Goal: Task Accomplishment & Management: Complete application form

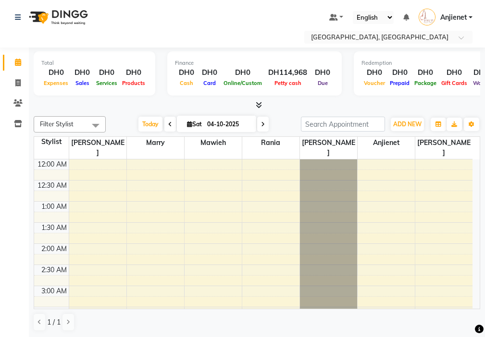
scroll to position [254, 0]
click at [413, 123] on span "ADD NEW" at bounding box center [407, 124] width 28 height 7
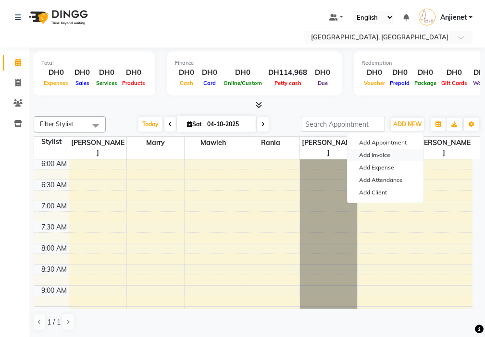
click at [394, 155] on link "Add Invoice" at bounding box center [386, 155] width 76 height 12
select select "service"
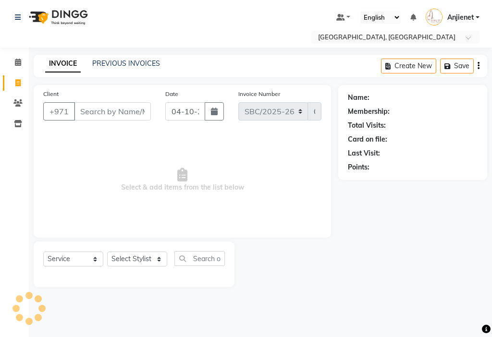
type input "m"
type input "503951048"
click at [123, 118] on button "Add Client" at bounding box center [126, 111] width 50 height 18
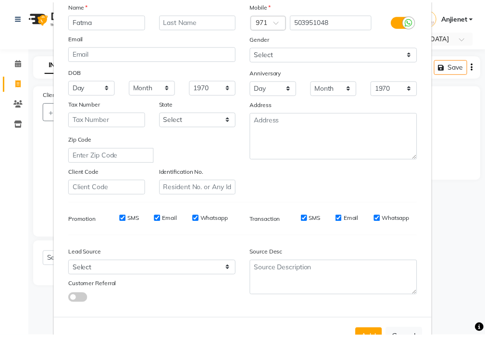
scroll to position [106, 0]
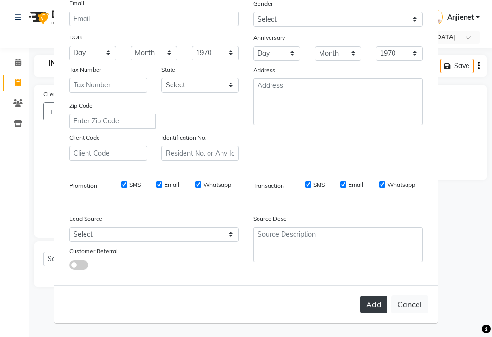
type input "Fatma"
click at [366, 307] on button "Add" at bounding box center [374, 304] width 27 height 17
select select
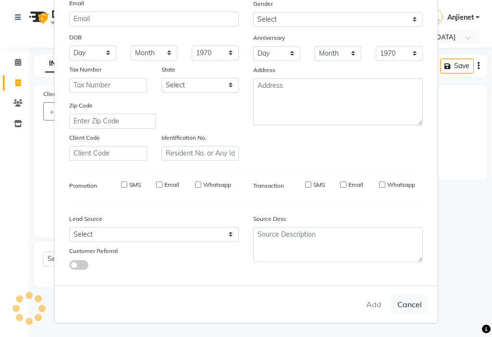
select select
checkbox input "false"
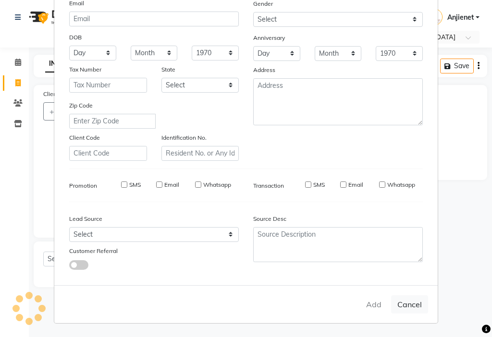
checkbox input "false"
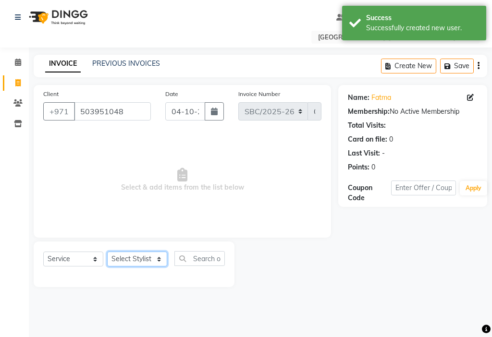
click at [150, 260] on select "Select Stylist Anjienet [PERSON_NAME] marry Mawieh [PERSON_NAME] [PERSON_NAME]" at bounding box center [137, 259] width 60 height 15
select select "85111"
click at [107, 252] on select "Select Stylist Anjienet [PERSON_NAME] marry Mawieh [PERSON_NAME] [PERSON_NAME]" at bounding box center [137, 259] width 60 height 15
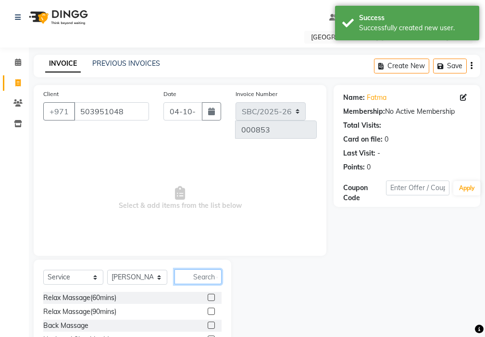
click at [209, 270] on input "text" at bounding box center [198, 277] width 47 height 15
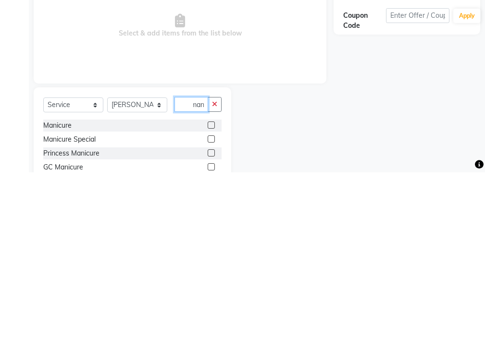
scroll to position [0, 4]
type input "mani"
click at [212, 287] on label at bounding box center [211, 290] width 7 height 7
click at [212, 287] on input "checkbox" at bounding box center [211, 290] width 6 height 6
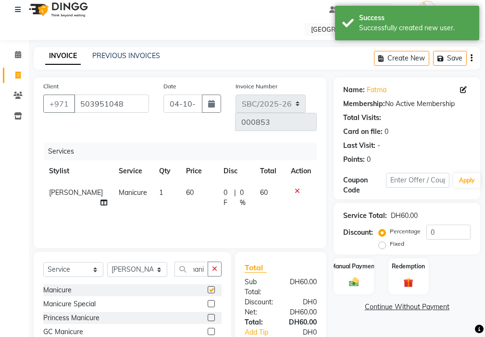
scroll to position [0, 0]
checkbox input "false"
click at [215, 266] on icon "button" at bounding box center [214, 269] width 5 height 7
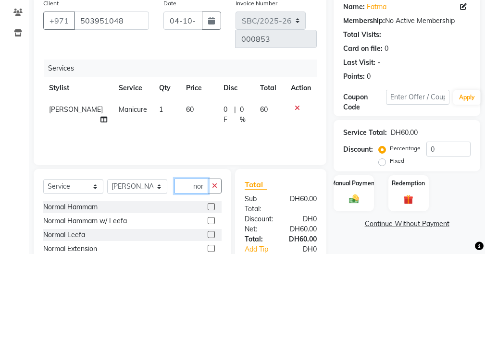
scroll to position [0, 5]
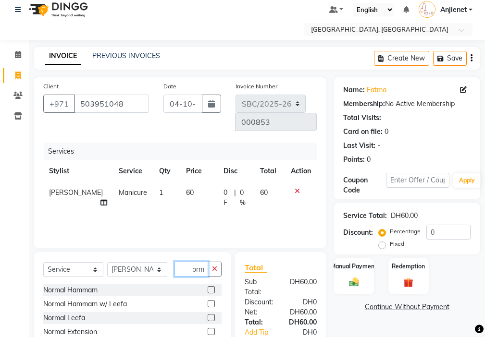
type input "norm"
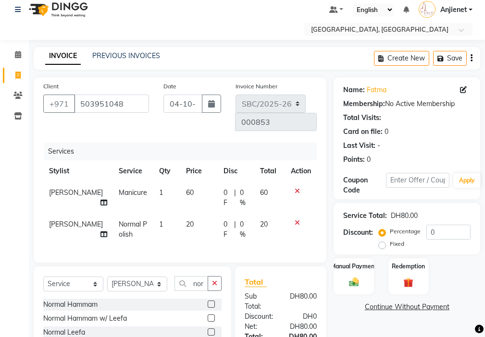
checkbox input "false"
click at [152, 279] on select "Select Stylist Anjienet [PERSON_NAME] marry Mawieh [PERSON_NAME] [PERSON_NAME]" at bounding box center [137, 284] width 60 height 15
select select "59408"
click at [107, 277] on select "Select Stylist Anjienet [PERSON_NAME] marry Mawieh [PERSON_NAME] [PERSON_NAME]" at bounding box center [137, 284] width 60 height 15
click at [215, 280] on icon "button" at bounding box center [214, 283] width 5 height 7
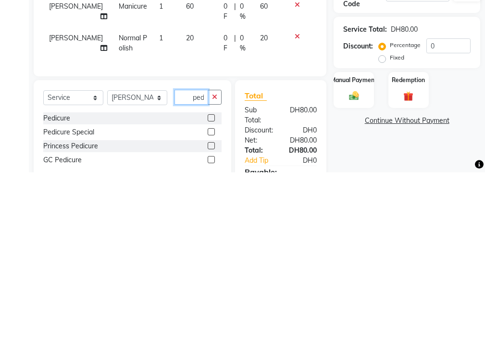
scroll to position [0, 2]
type input "pedi"
click at [212, 279] on label at bounding box center [211, 282] width 7 height 7
click at [212, 280] on input "checkbox" at bounding box center [211, 283] width 6 height 6
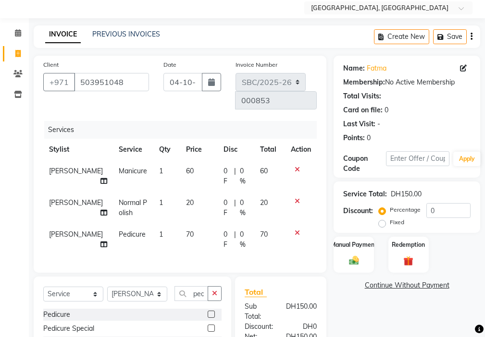
checkbox input "false"
